Goal: Register for event/course

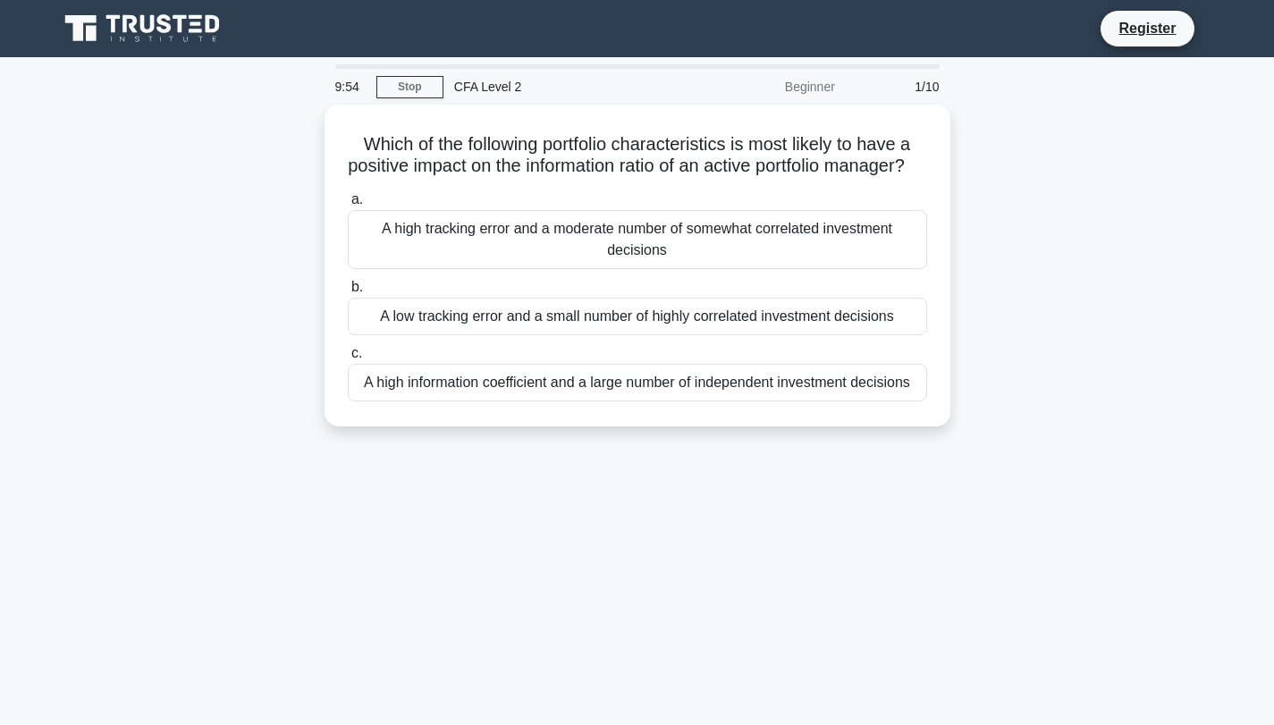
click at [480, 84] on div "CFA Level 2" at bounding box center [566, 87] width 246 height 36
click at [487, 94] on div "CFA Level 2" at bounding box center [566, 87] width 246 height 36
click at [505, 91] on div "CFA Level 2" at bounding box center [566, 87] width 246 height 36
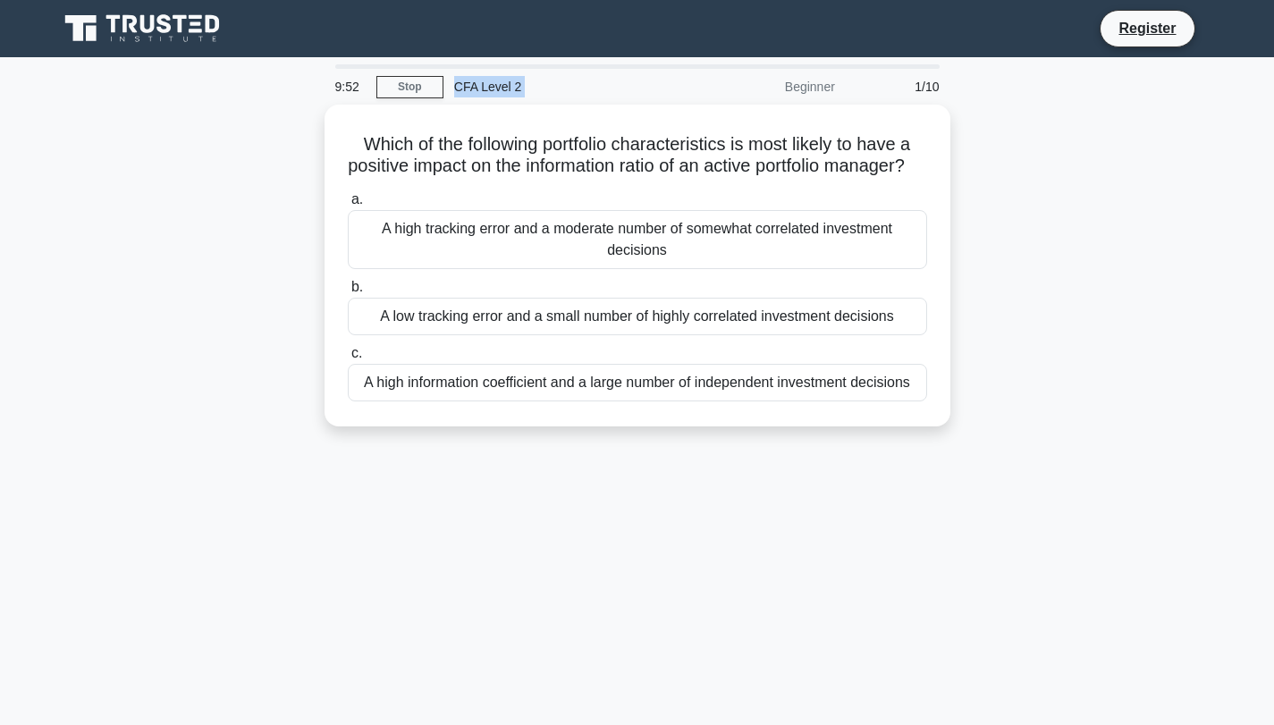
click at [505, 91] on div "CFA Level 2" at bounding box center [566, 87] width 246 height 36
click at [445, 90] on div "CFA Level 2" at bounding box center [566, 87] width 246 height 36
click at [440, 89] on link "Stop" at bounding box center [409, 87] width 67 height 22
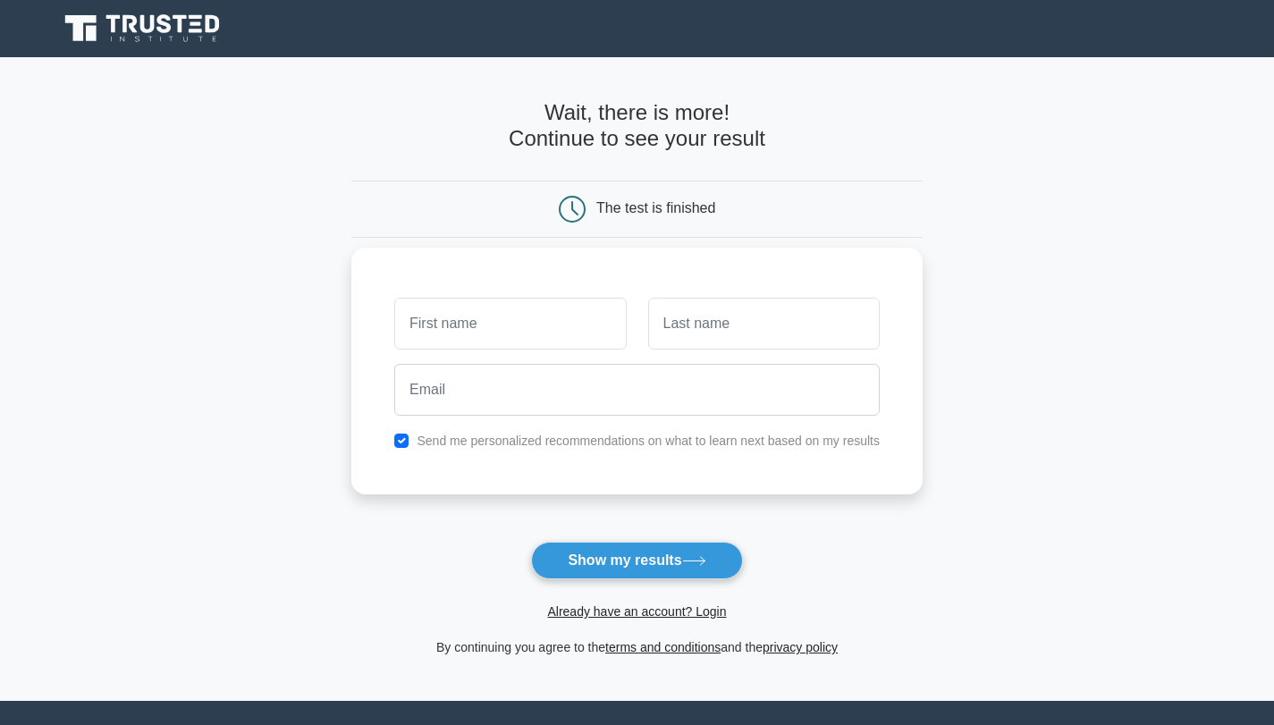
click at [536, 345] on input "text" at bounding box center [510, 324] width 232 height 52
